Goal: Check status: Check status

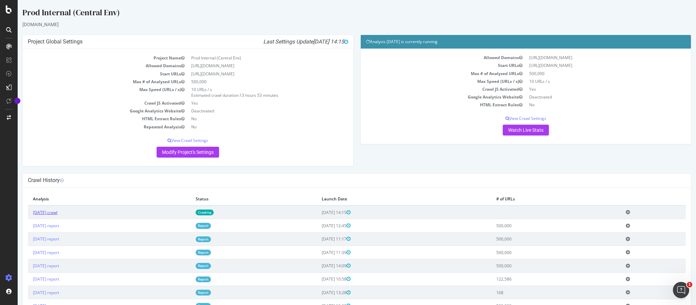
click at [57, 213] on link "[DATE] crawl" at bounding box center [45, 213] width 24 height 6
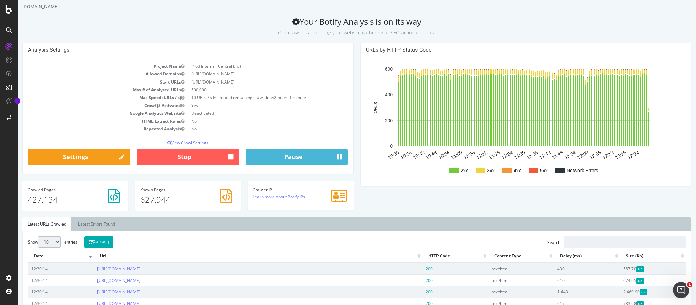
scroll to position [17, 0]
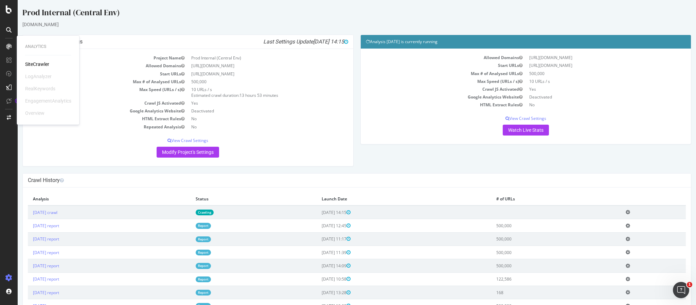
scroll to position [33, 0]
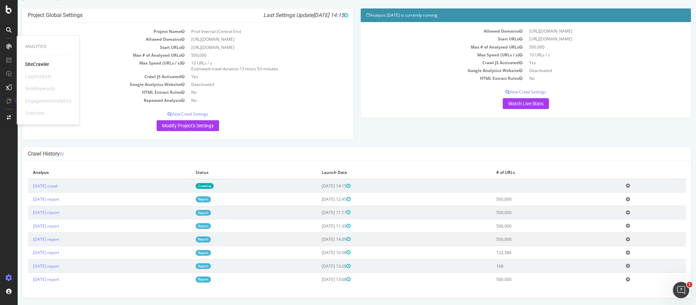
click at [191, 195] on td "[DATE] report" at bounding box center [109, 199] width 163 height 13
